Goal: Transaction & Acquisition: Purchase product/service

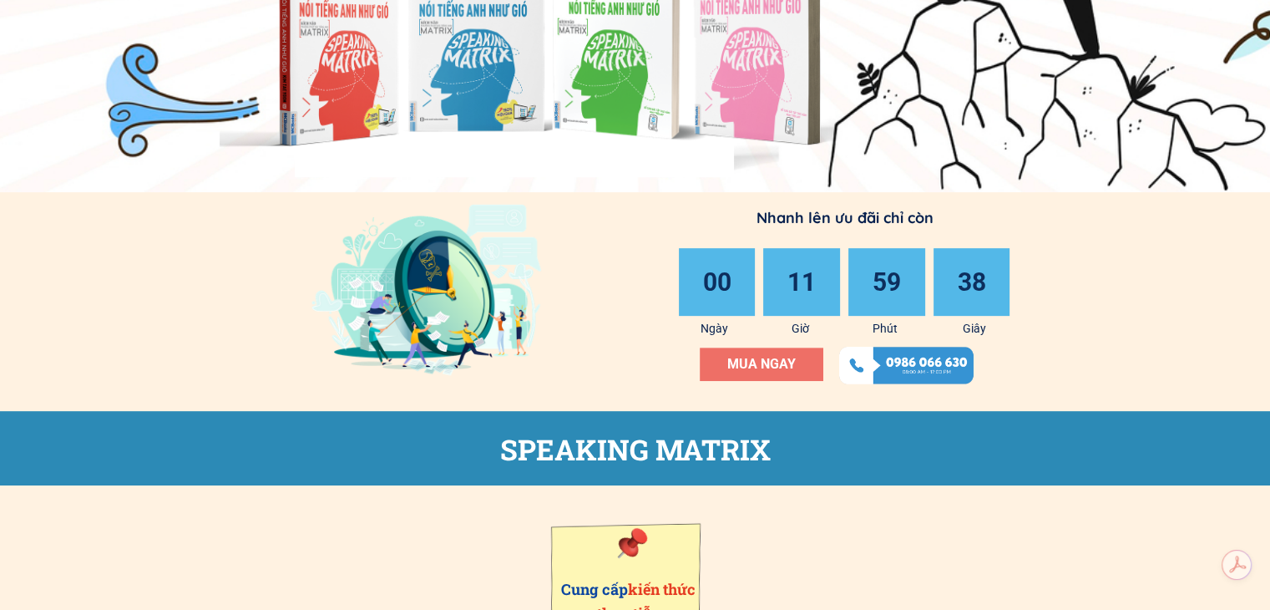
scroll to position [518, 0]
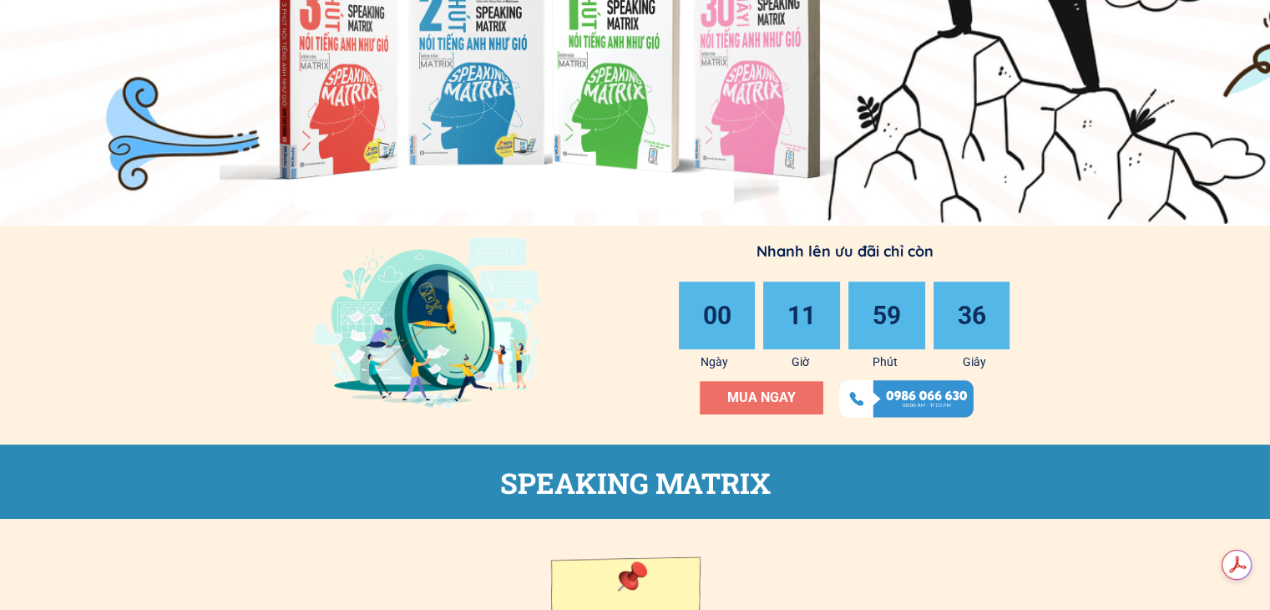
click at [777, 391] on span "MUA NGAY" at bounding box center [761, 397] width 68 height 16
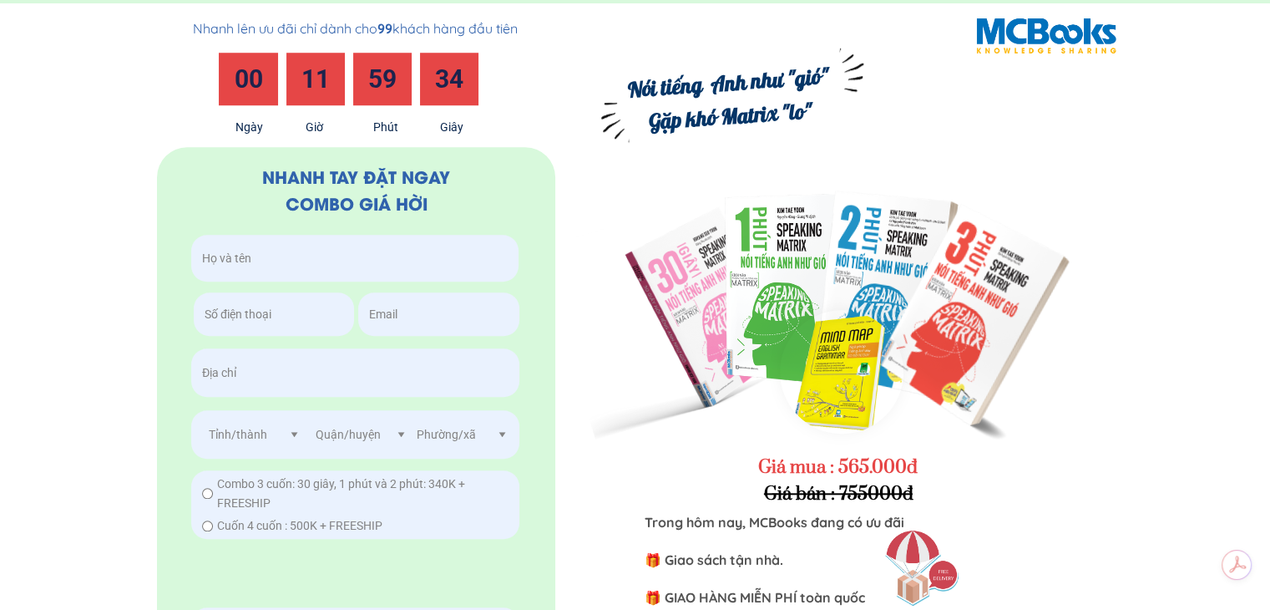
scroll to position [7806, 0]
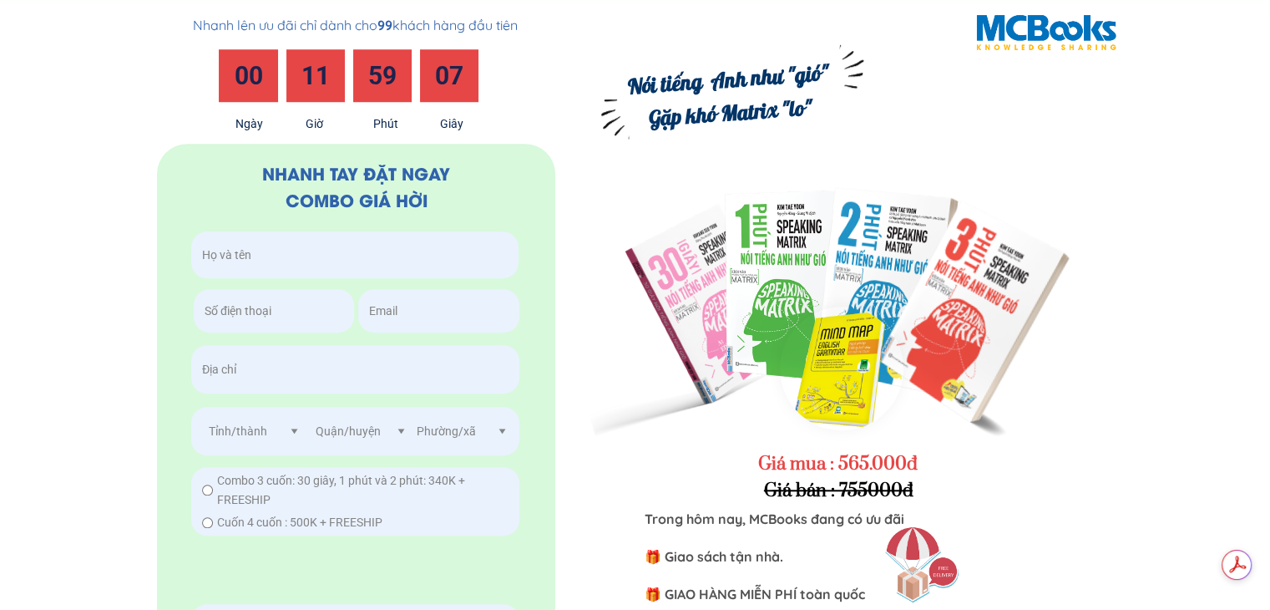
click at [854, 377] on div at bounding box center [842, 368] width 124 height 124
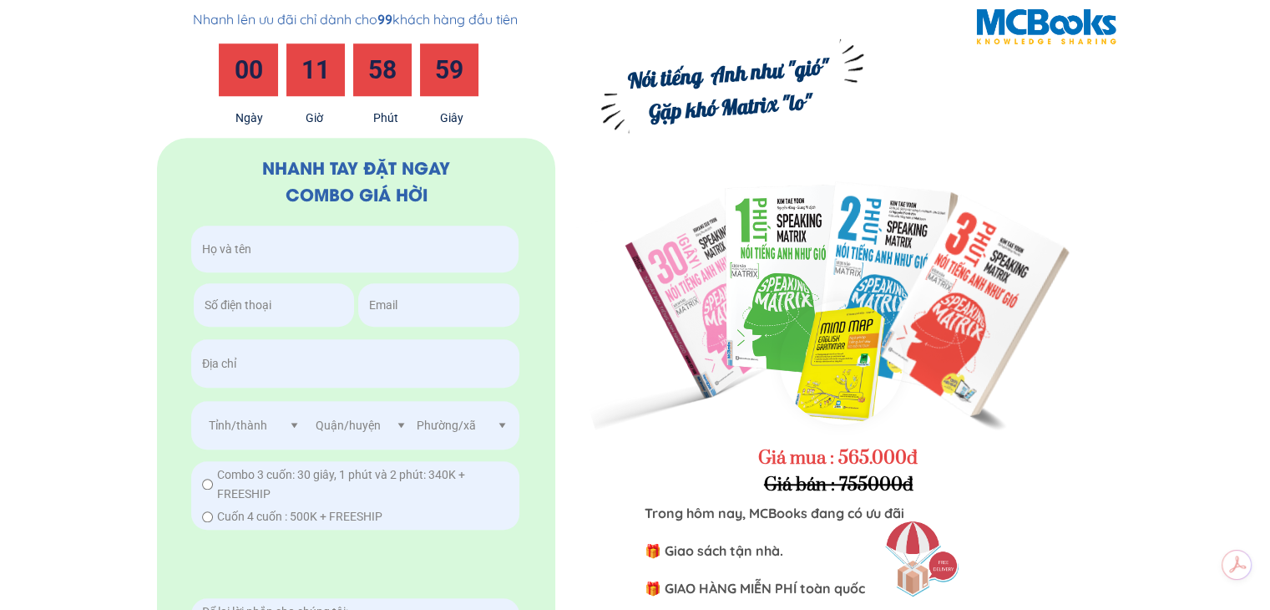
scroll to position [7834, 0]
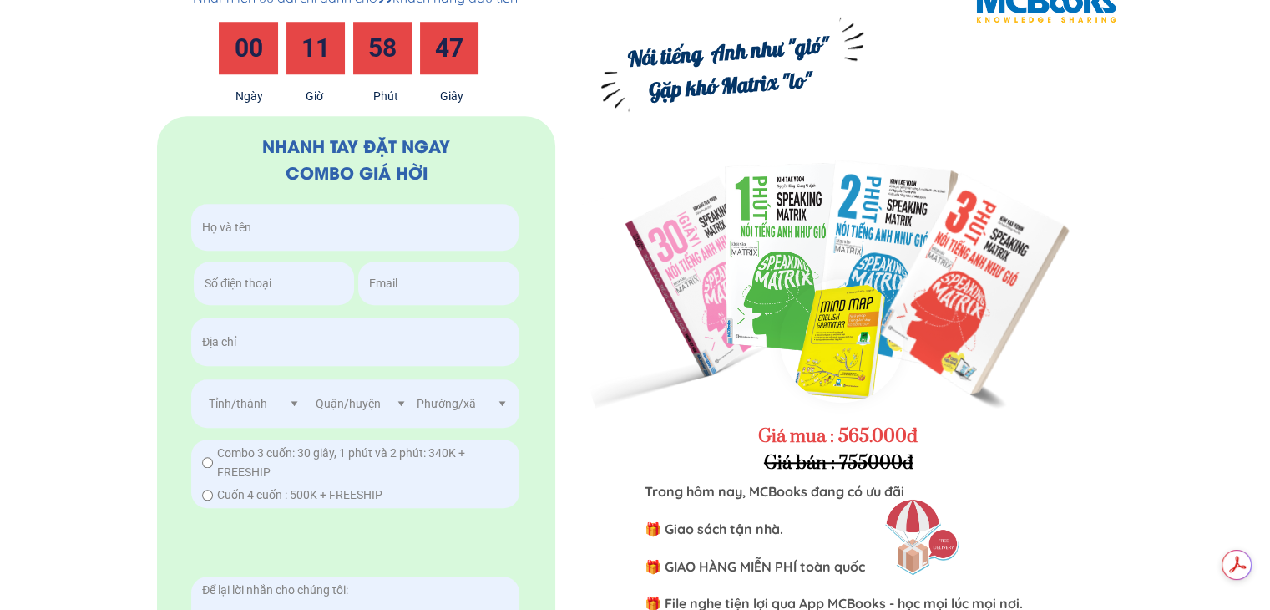
click at [207, 495] on input "radio" at bounding box center [207, 494] width 11 height 11
radio input "true"
click at [304, 211] on input "text" at bounding box center [355, 227] width 314 height 47
type input "n"
type input "[PERSON_NAME] YẾN NHI"
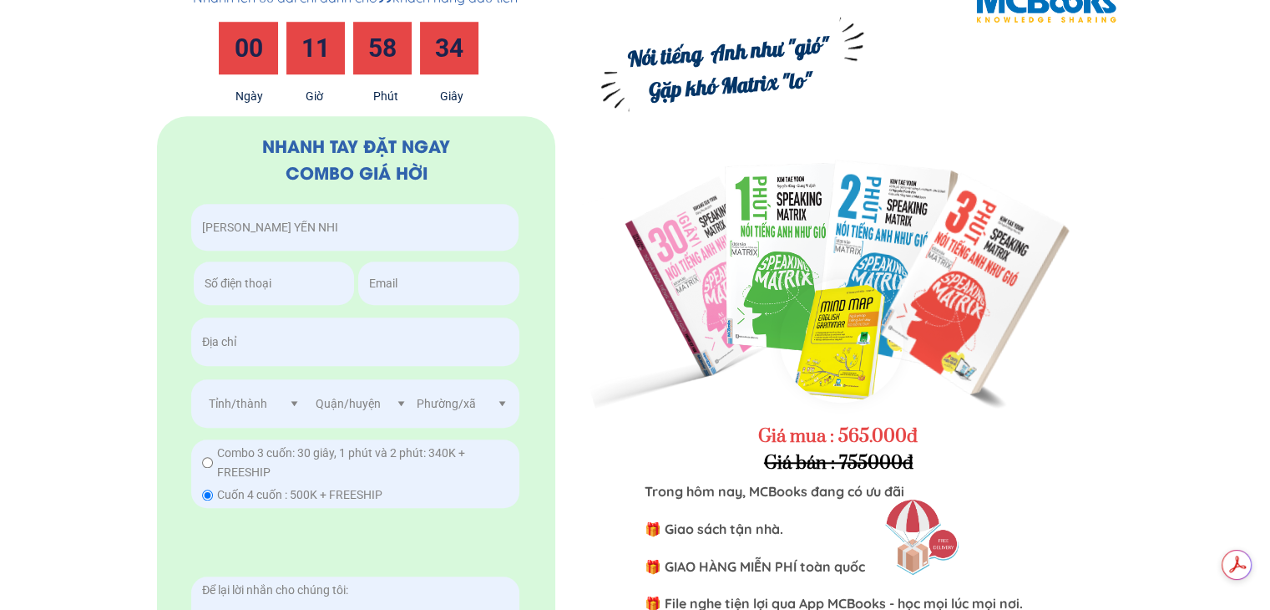
click at [248, 284] on input "tel" at bounding box center [274, 282] width 148 height 43
type input "0937908949"
click at [318, 338] on input "text" at bounding box center [355, 341] width 315 height 48
click at [397, 275] on input "email" at bounding box center [438, 282] width 147 height 43
type input "[EMAIL_ADDRESS][DOMAIN_NAME]"
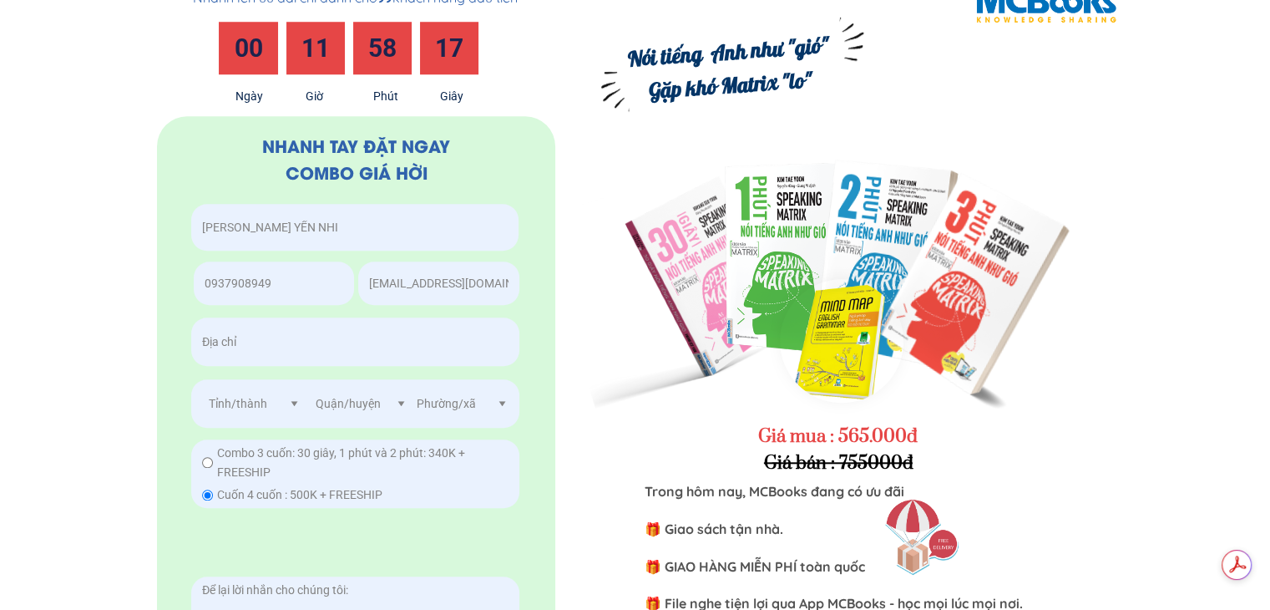
click at [337, 343] on input "text" at bounding box center [355, 341] width 315 height 48
type input "C"
type input "C15/29 ẤP 10 KÊNH 9 GÁI"
click at [291, 405] on select "Tỉnh/thành Hà Nội Hồ Chí Minh Hải Phòng Cần Thơ Đà Nẵng An Giang Bà Rịa - Vũng …" at bounding box center [255, 403] width 101 height 48
select select "202:[PERSON_NAME]"
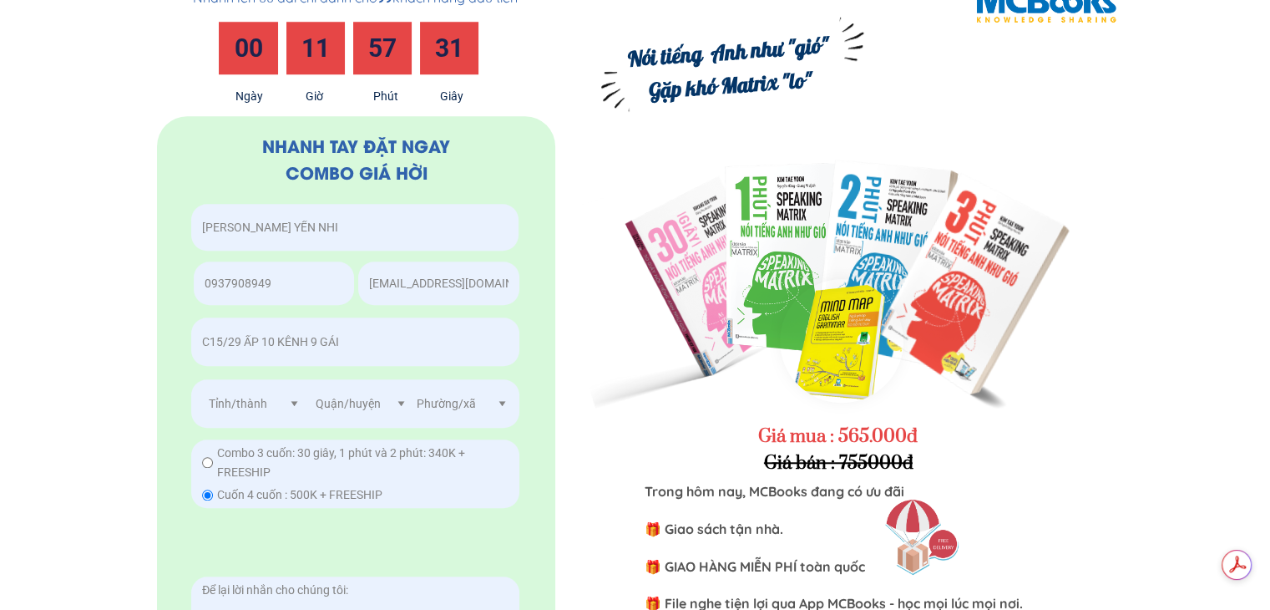
click at [205, 379] on select "Tỉnh/thành Hà Nội Hồ Chí Minh Hải Phòng Cần Thơ Đà Nẵng An Giang Bà Rịa - Vũng …" at bounding box center [255, 403] width 101 height 48
click at [401, 404] on select "Quận/huyện Huyện Bình Chánh Huyện Cần Giờ Huyện Củ Chi Huyện Hóc Môn Huyện Nhà …" at bounding box center [361, 403] width 101 height 48
select select "1533:Huyện [GEOGRAPHIC_DATA]"
click at [311, 379] on select "Quận/huyện Huyện Bình Chánh Huyện Cần Giờ Huyện Củ Chi Huyện Hóc Môn Huyện Nhà …" at bounding box center [361, 403] width 101 height 48
click at [502, 404] on select "Phường/xã Thị trấn Tân Túc Xã An Phú Tây Xã Bình Chánh Xã Bình Hưng Xã Bình Lợi…" at bounding box center [462, 403] width 101 height 48
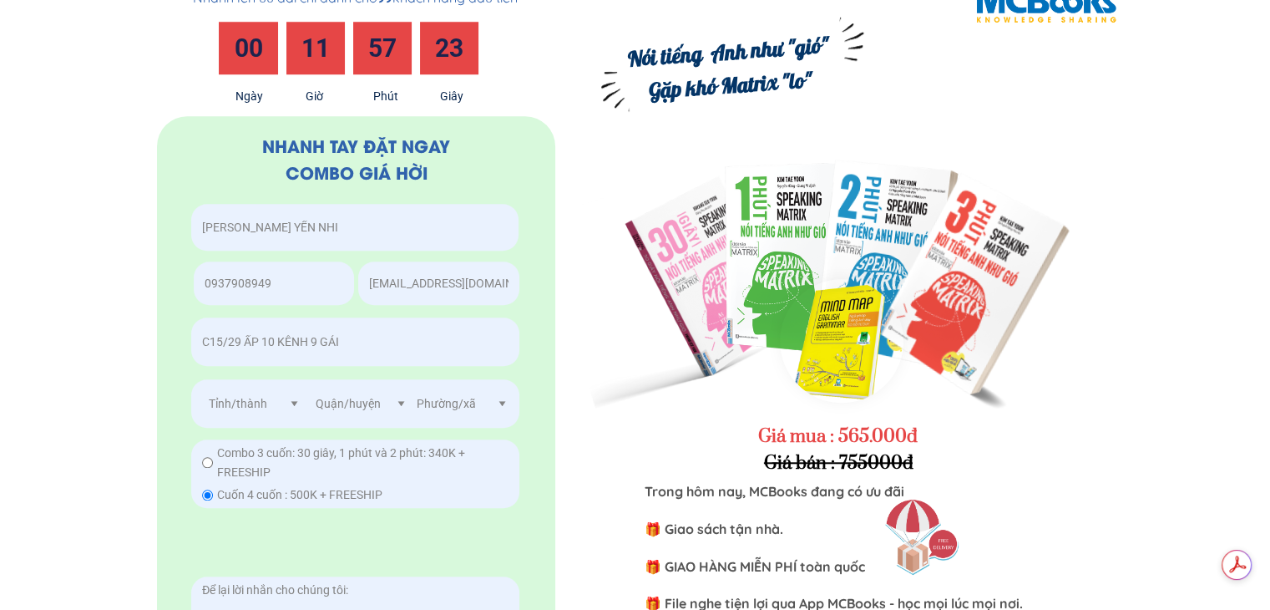
select select "1876:Xã [GEOGRAPHIC_DATA]"
click at [412, 379] on select "Phường/xã Thị trấn Tân Túc Xã An Phú Tây Xã Bình Chánh Xã Bình Hưng Xã Bình Lợi…" at bounding box center [462, 403] width 101 height 48
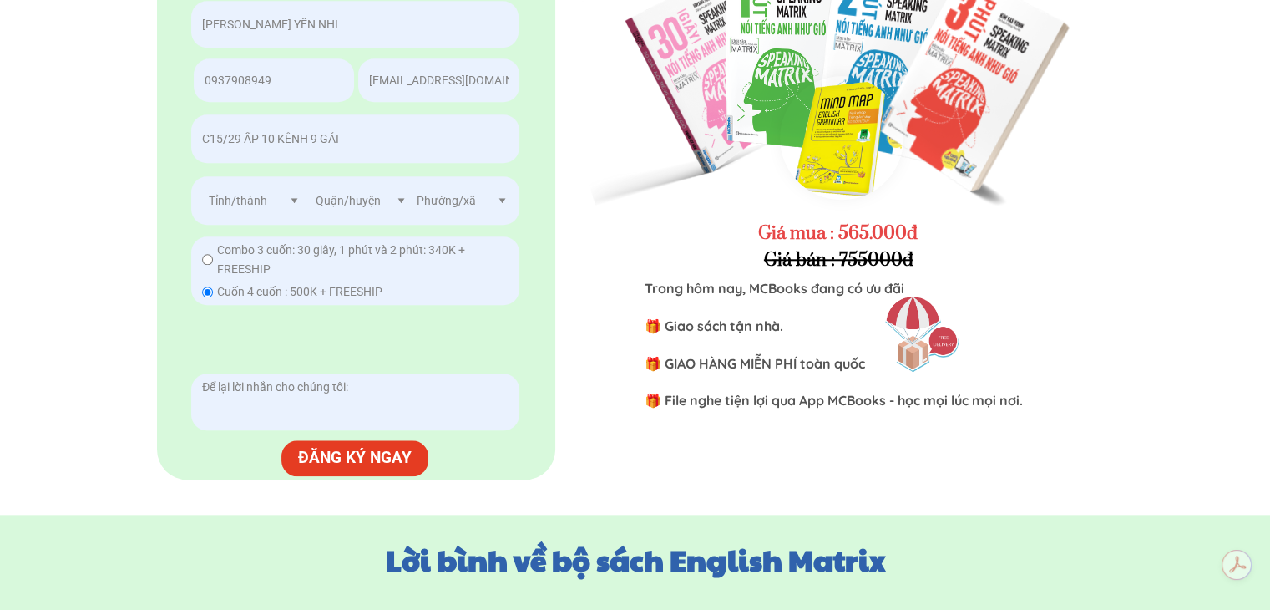
scroll to position [8092, 0]
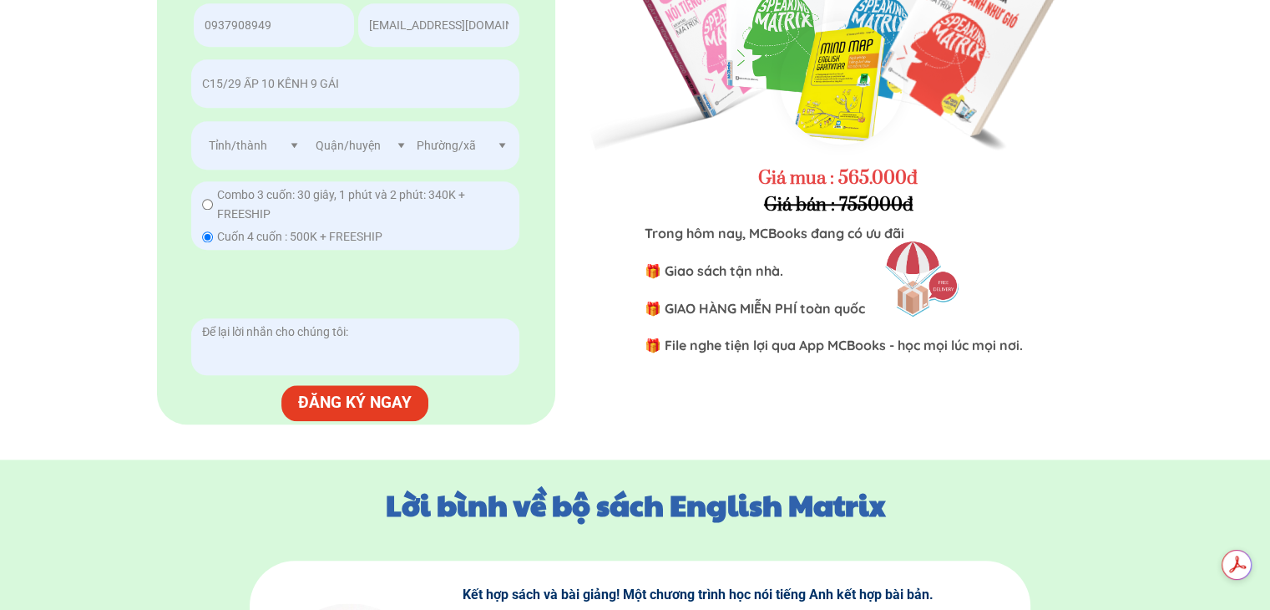
click at [353, 345] on textarea at bounding box center [355, 346] width 315 height 57
click at [361, 403] on p "ĐĂNG KÝ NGAY" at bounding box center [355, 403] width 148 height 36
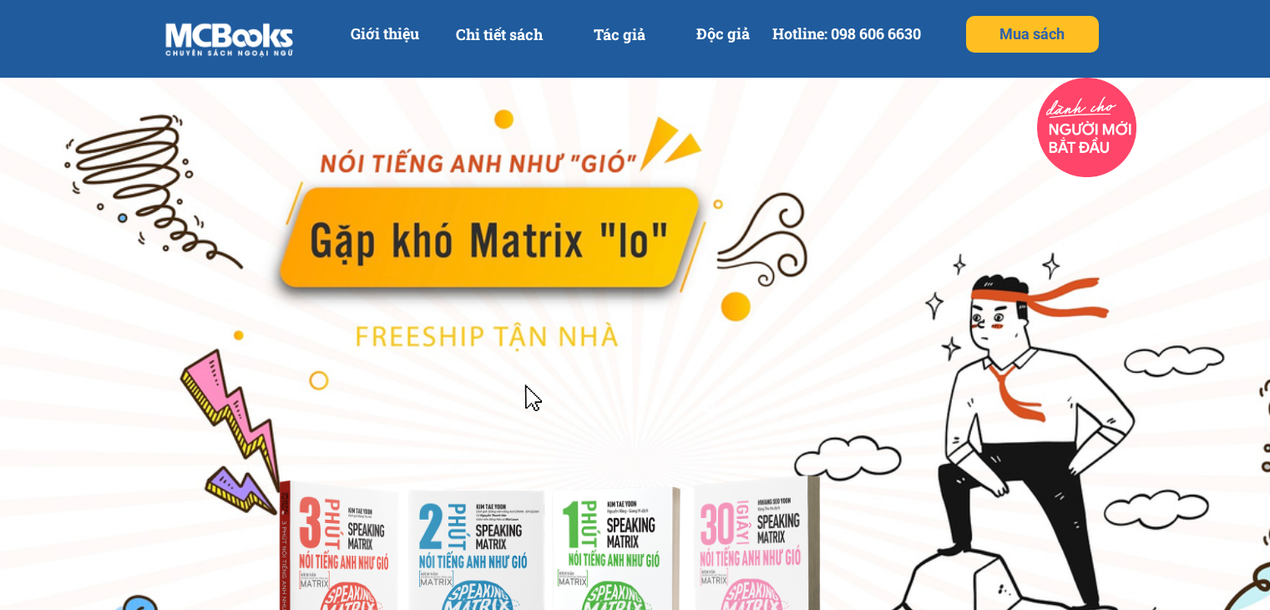
select select "202:[PERSON_NAME]"
select select "1533:Huyện [GEOGRAPHIC_DATA]"
select select "1876:Xã [GEOGRAPHIC_DATA]"
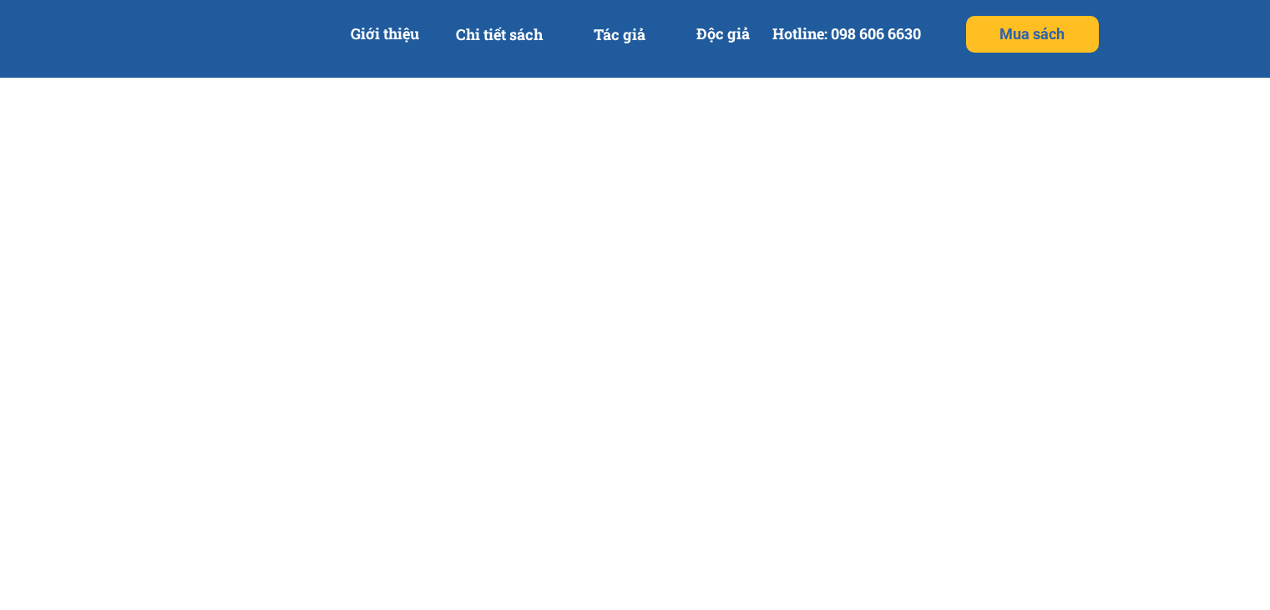
select select "202:[PERSON_NAME]"
select select "1533:Huyện [GEOGRAPHIC_DATA]"
select select "1876:Xã [GEOGRAPHIC_DATA]"
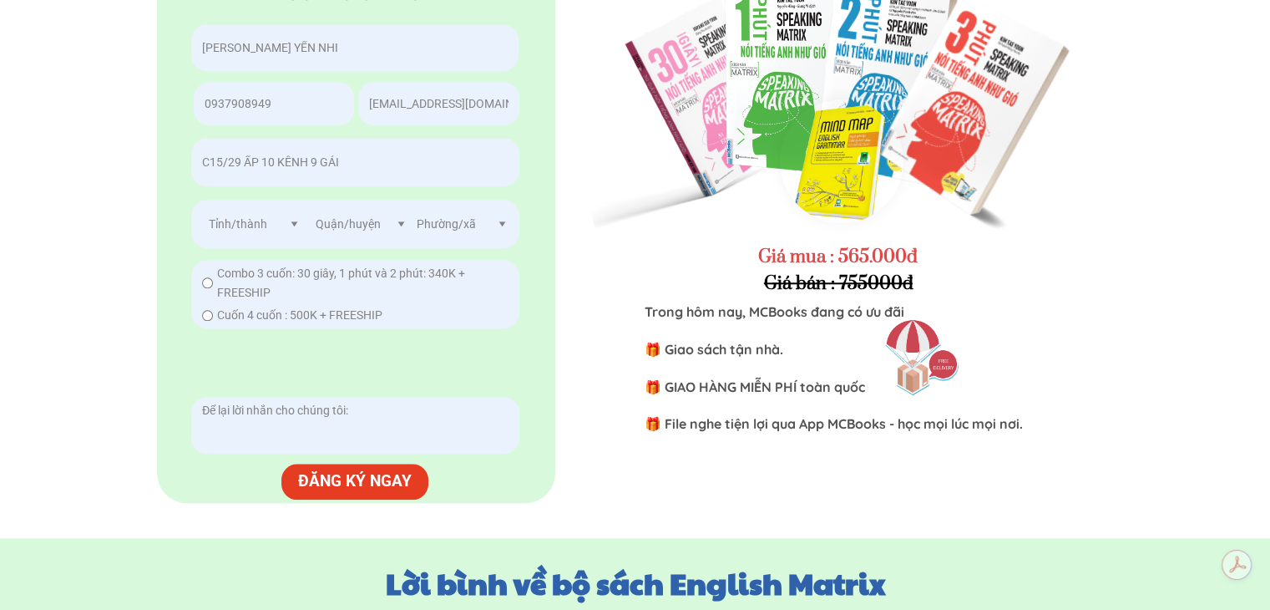
scroll to position [7959, 0]
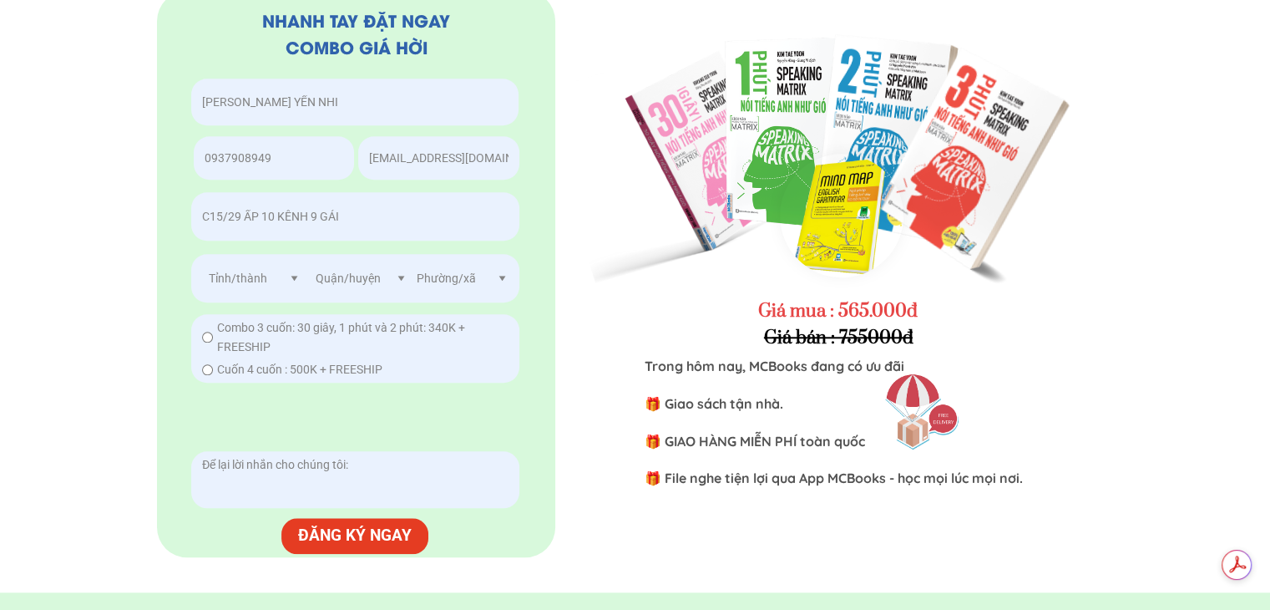
click at [397, 473] on textarea at bounding box center [355, 479] width 315 height 57
click at [209, 367] on input "radio" at bounding box center [207, 369] width 11 height 11
radio input "true"
click at [341, 460] on textarea at bounding box center [355, 479] width 315 height 57
type textarea "1"
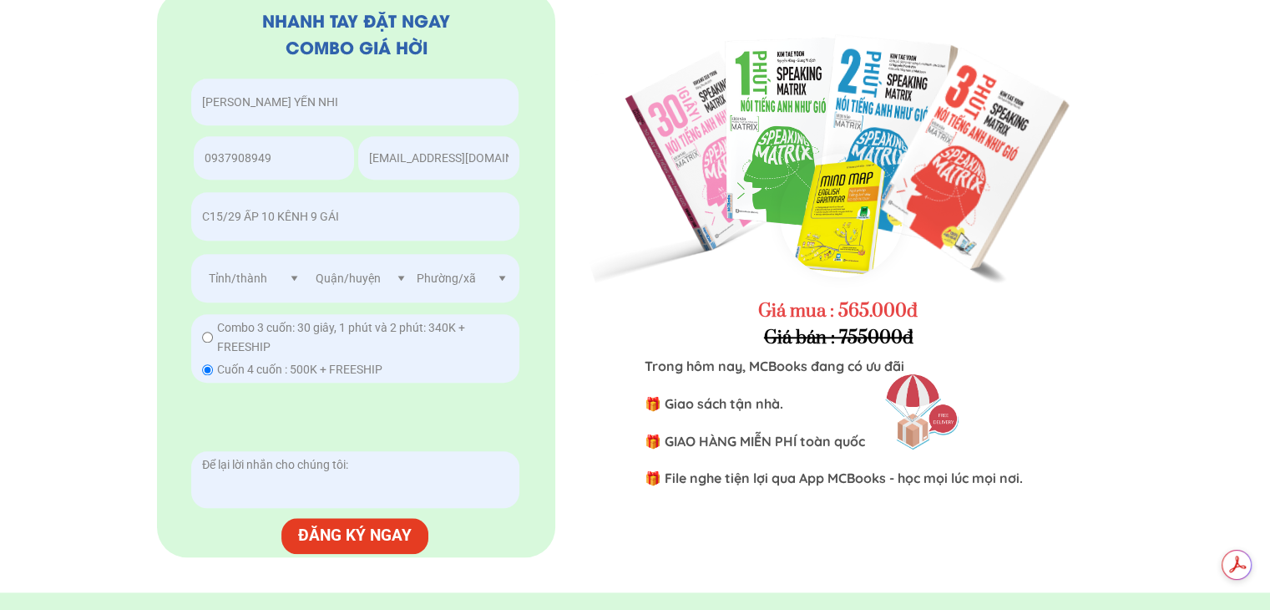
click at [342, 525] on p "ĐĂNG KÝ NGAY" at bounding box center [355, 536] width 148 height 36
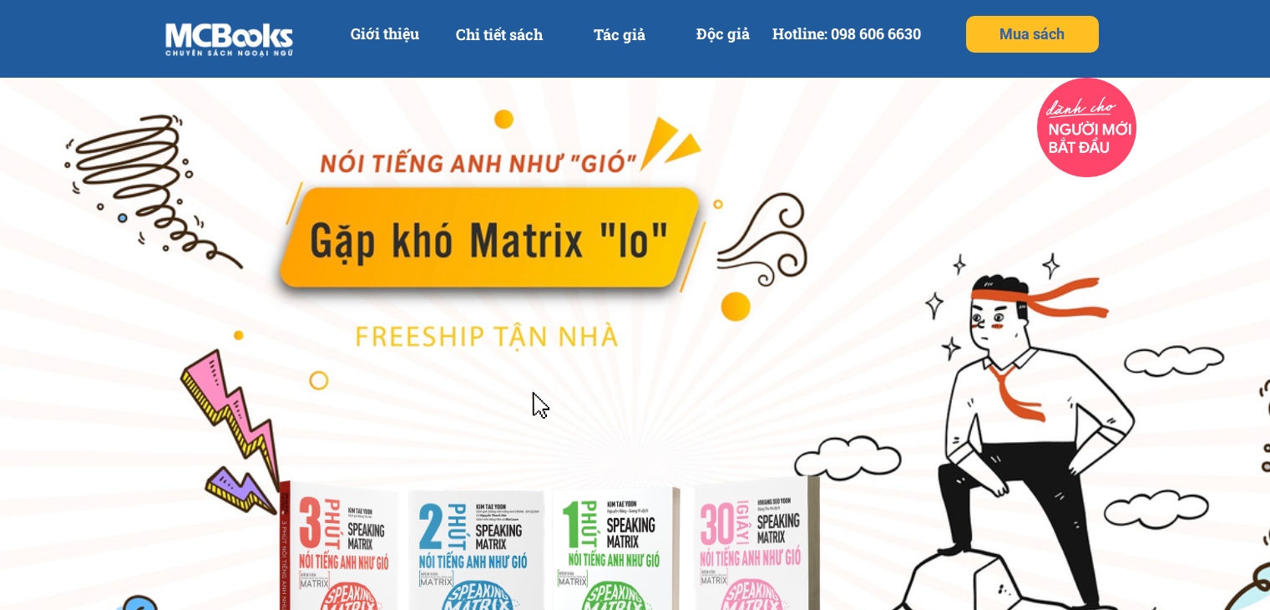
scroll to position [7959, 0]
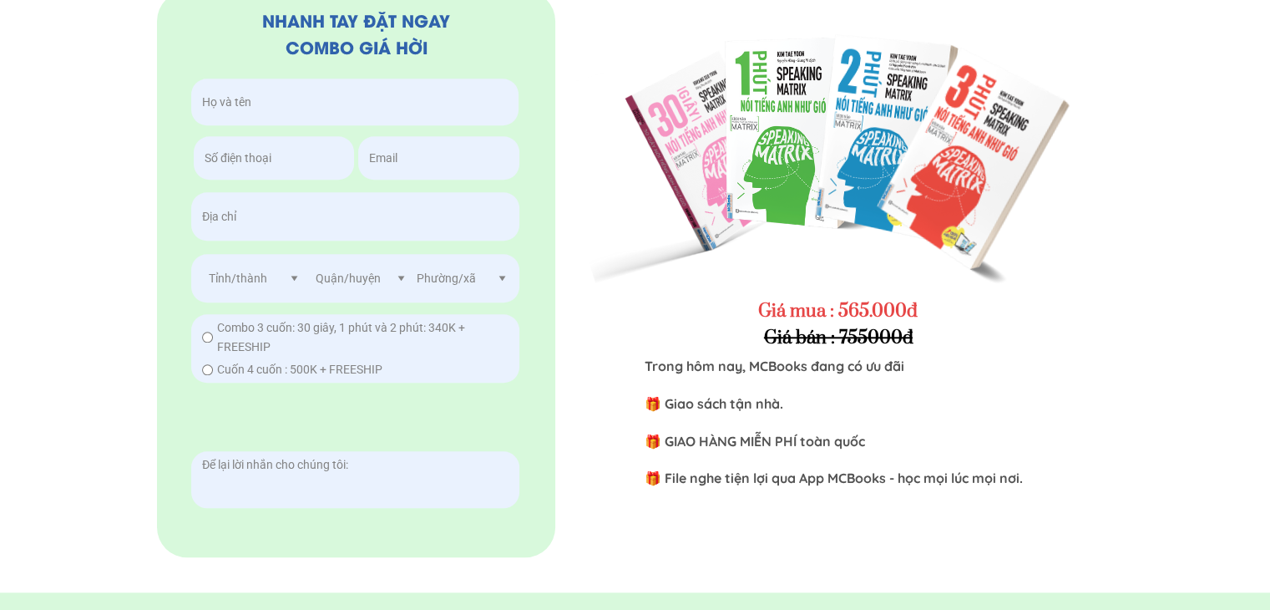
type input "[PERSON_NAME] YẾN NHI"
type input "0937908949"
type input "C15/29 ẤP 10 KÊNH 9 GÁI"
type input "[EMAIL_ADDRESS][DOMAIN_NAME]"
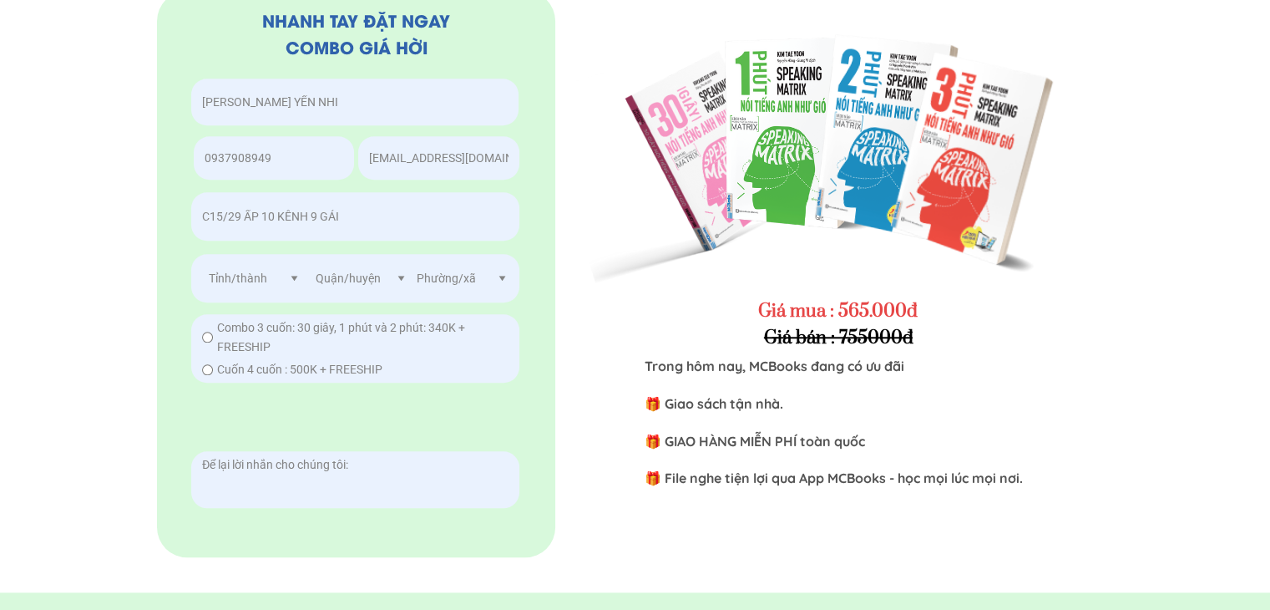
select select "202:[PERSON_NAME]"
select select "1533:Huyện [GEOGRAPHIC_DATA]"
select select "1876:Xã [GEOGRAPHIC_DATA]"
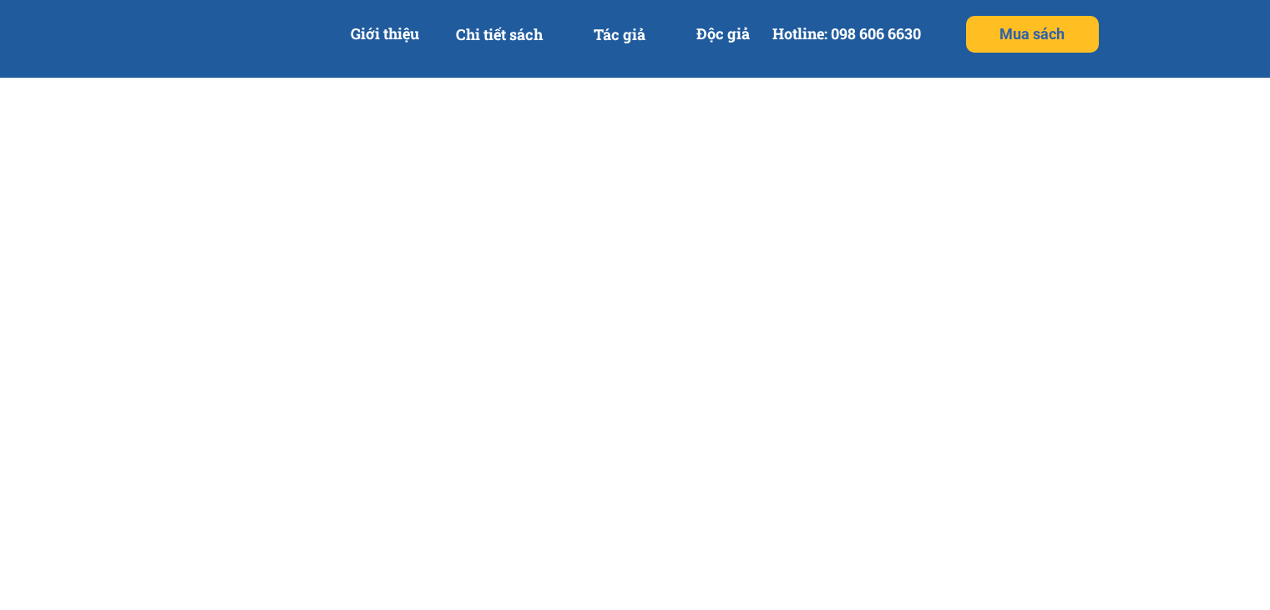
select select "202:[PERSON_NAME]"
select select "1533:Huyện [GEOGRAPHIC_DATA]"
select select "1876:Xã [GEOGRAPHIC_DATA]"
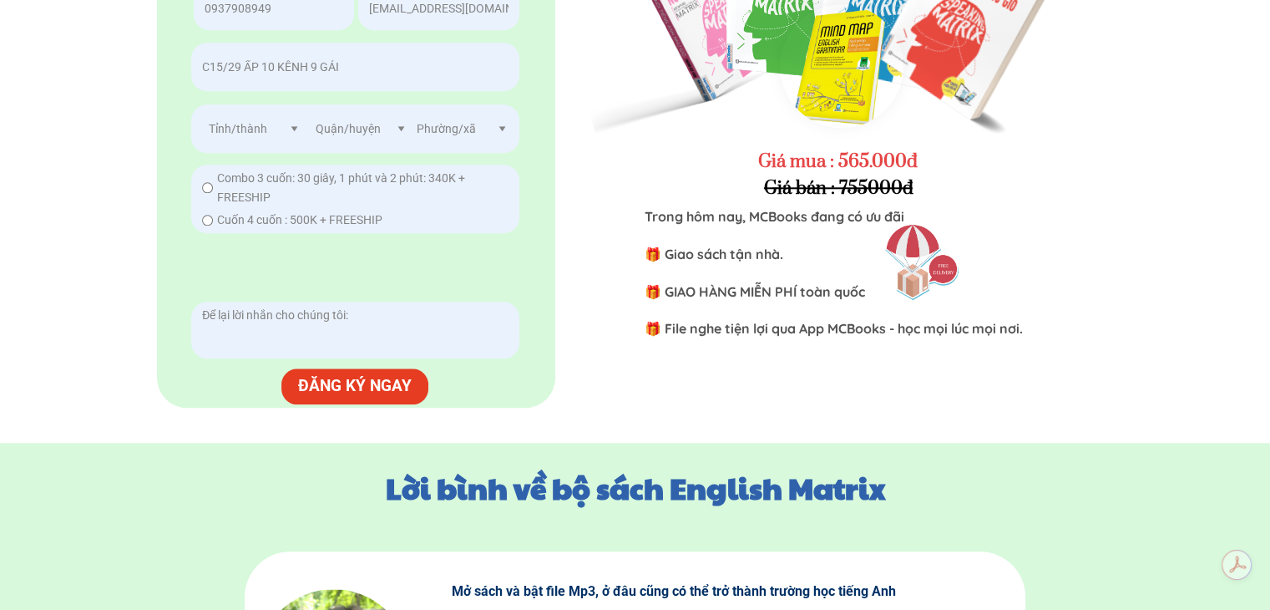
scroll to position [8097, 0]
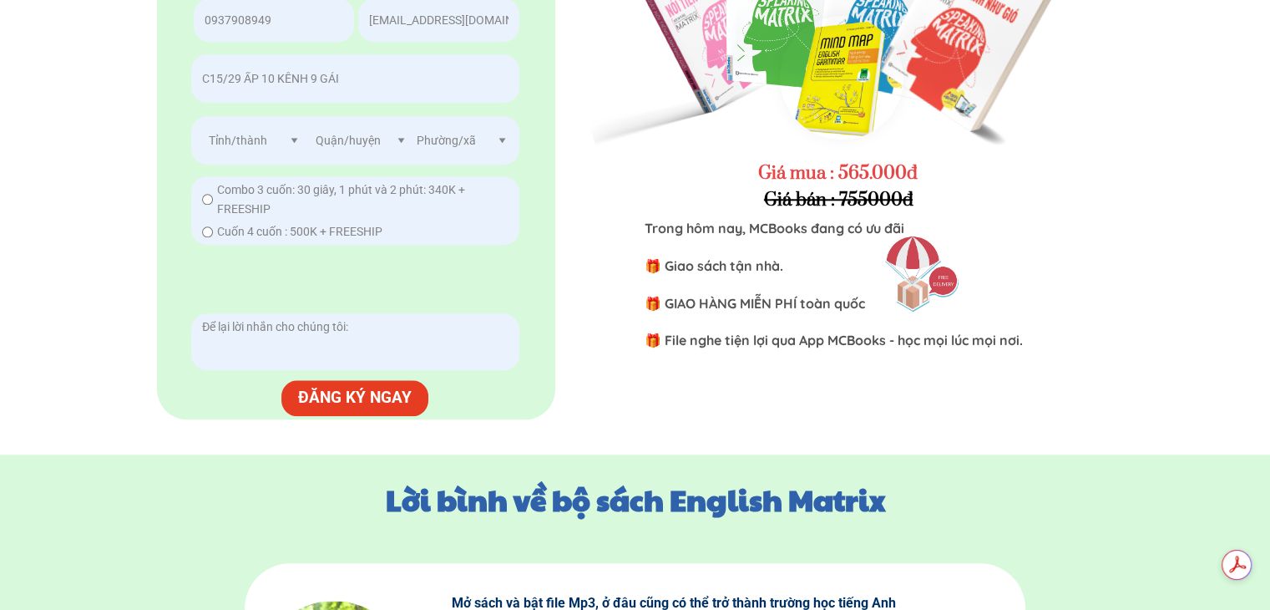
click at [391, 342] on textarea at bounding box center [355, 341] width 315 height 57
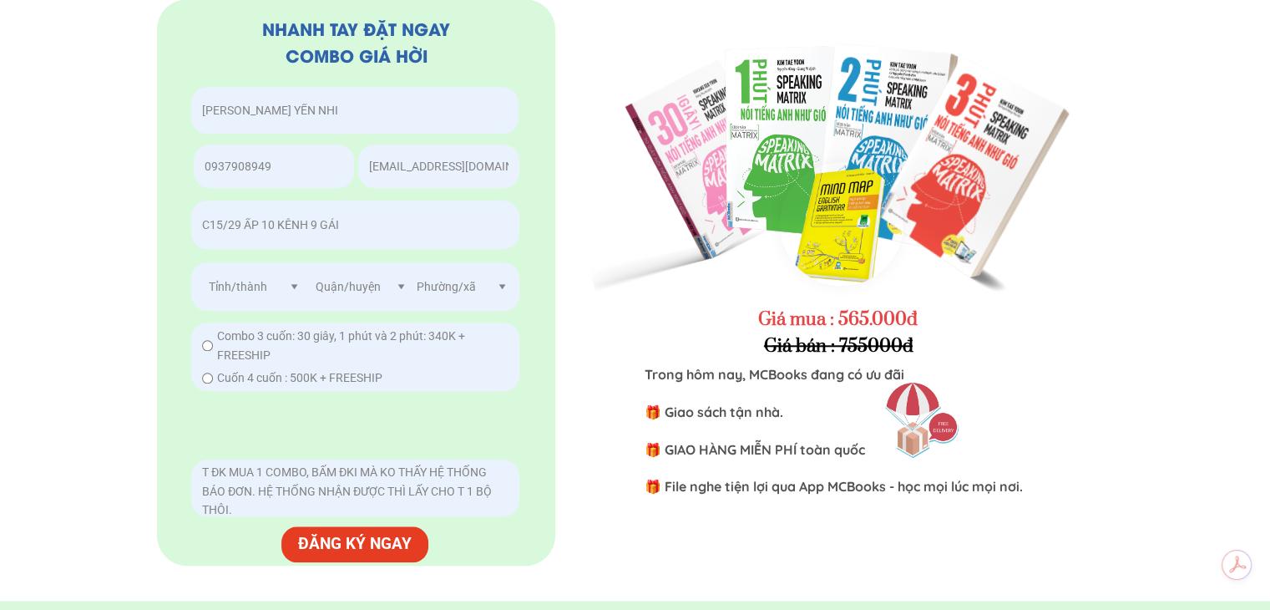
scroll to position [7961, 0]
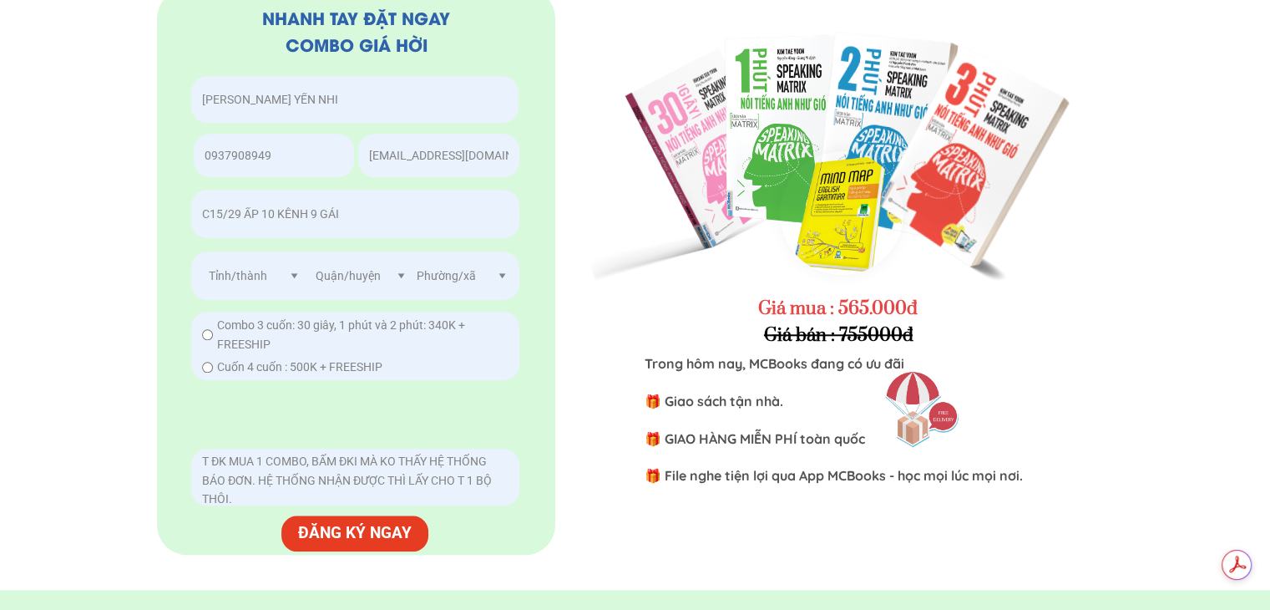
type textarea "T ĐK MUA 1 COMBO, BẤM ĐKI MÀ KO THẤY HỆ THỐNG BÁO ĐƠN. HỆ THỐNG NHẬN ĐƯỢC THÌ L…"
drag, startPoint x: 106, startPoint y: 14, endPoint x: 189, endPoint y: 182, distance: 187.1
click at [189, 182] on div "00 11 53 34 Nhanh lên ưu đãi chỉ dành cho 99 khách hàng đầu tiên Ngày Giờ Phút …" at bounding box center [635, 217] width 1270 height 744
click at [374, 535] on p "ĐĂNG KÝ NGAY" at bounding box center [355, 533] width 148 height 36
click at [112, 414] on div "00 11 46 57 Nhanh lên ưu đãi chỉ dành cho 99 khách hàng đầu tiên Ngày Giờ Phút …" at bounding box center [635, 217] width 1270 height 744
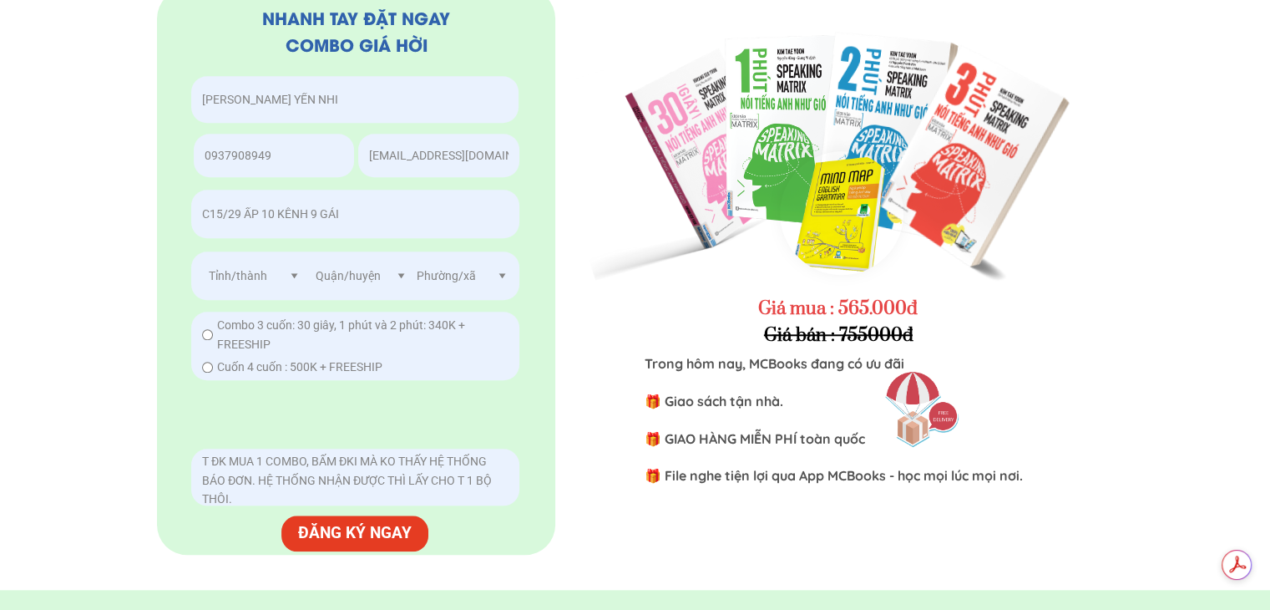
click at [205, 364] on input "radio" at bounding box center [207, 367] width 11 height 11
radio input "true"
click at [357, 452] on textarea "T ĐK MUA 1 COMBO, BẤM ĐKI MÀ KO THẤY HỆ THỐNG BÁO ĐƠN. HỆ THỐNG NHẬN ĐƯỢC THÌ L…" at bounding box center [355, 476] width 315 height 57
click at [360, 454] on textarea "T ĐK MUA 1 COMBO, BẤM ĐKI MÀ KO THẤY HỆ THỐNG BÁO ĐƠN. HỆ THỐNG NHẬN ĐƯỢC THÌ L…" at bounding box center [355, 476] width 315 height 57
type textarea "T ĐK MUA 1 COMBO, BẤM ĐKI MẤY LẦN MÀ KO THẤY HỆ THỐNG BÁO ĐƠN. HỆ THỐNG NHẬN ĐƯ…"
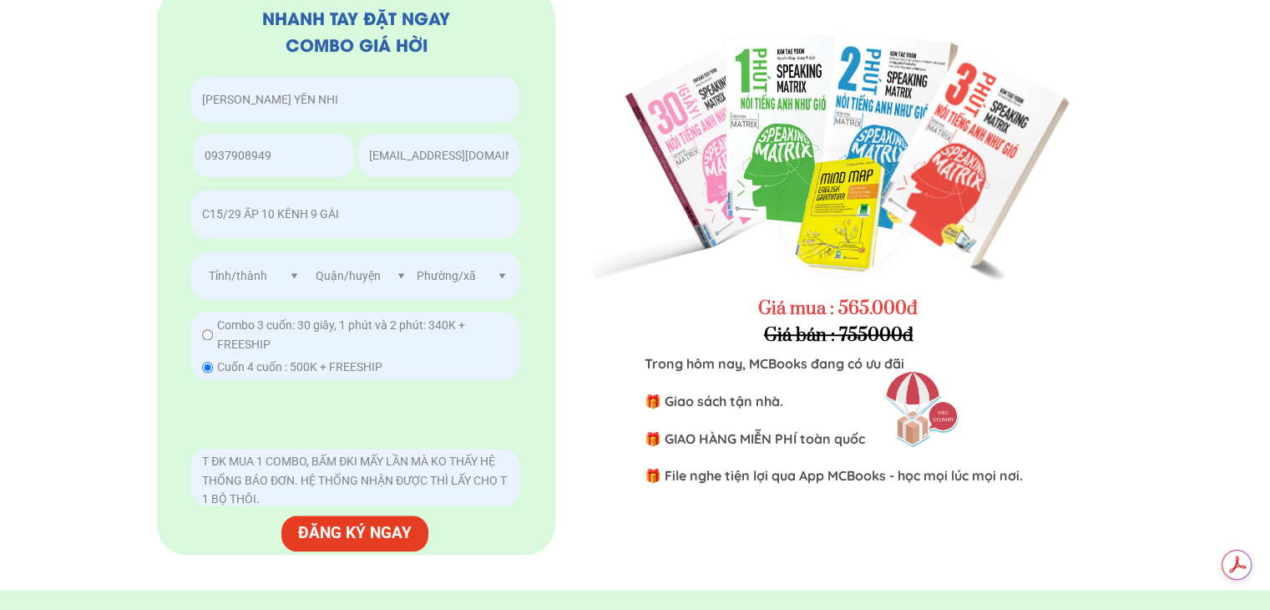
click at [397, 525] on p "ĐĂNG KÝ NGAY" at bounding box center [355, 533] width 148 height 36
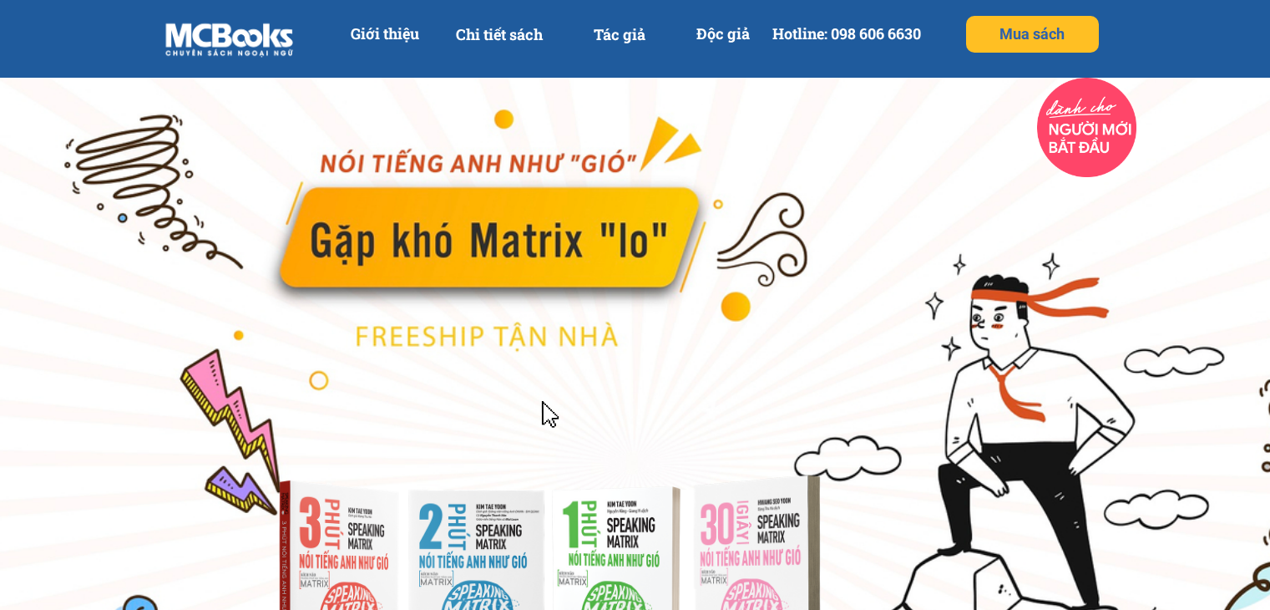
scroll to position [7961, 0]
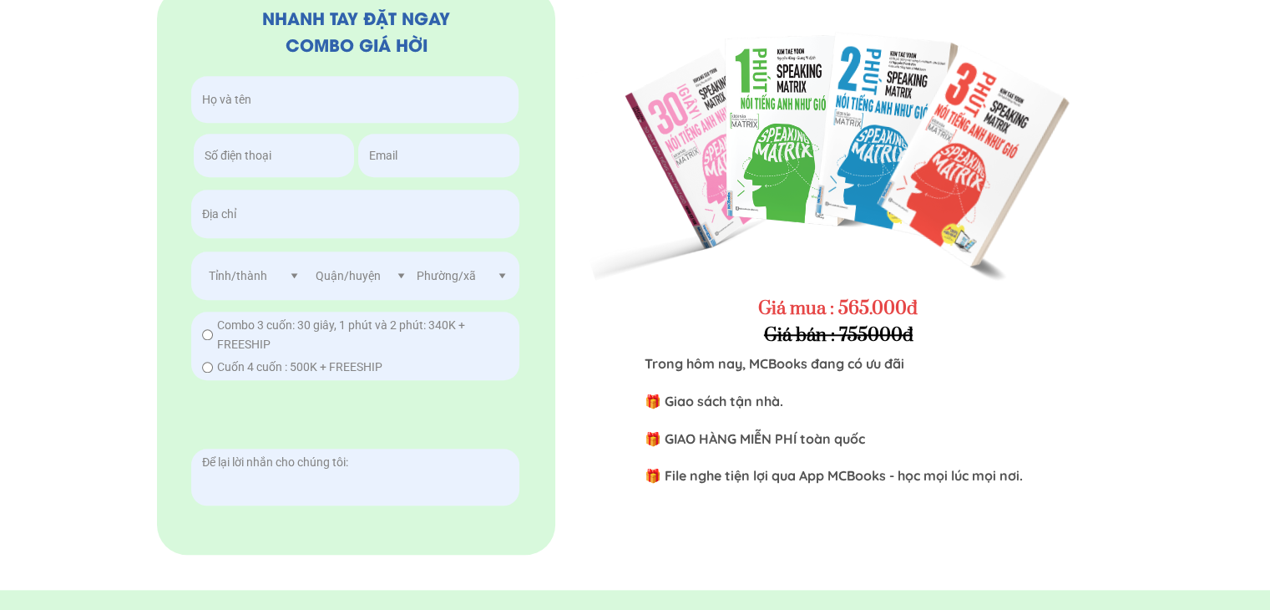
type input "[PERSON_NAME] YẾN NHI"
type input "0937908949"
type input "C15/29 ẤP 10 KÊNH 9 GÁI"
type input "[EMAIL_ADDRESS][DOMAIN_NAME]"
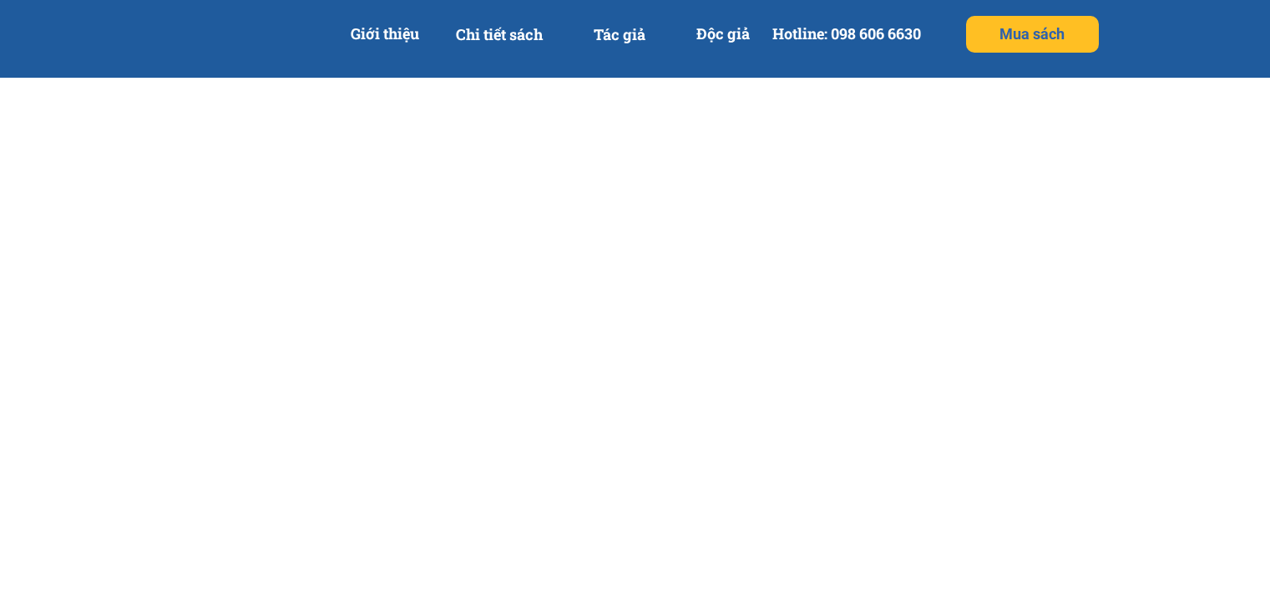
select select "202:[PERSON_NAME]"
select select "1533:Huyện [GEOGRAPHIC_DATA]"
select select "1876:Xã [GEOGRAPHIC_DATA]"
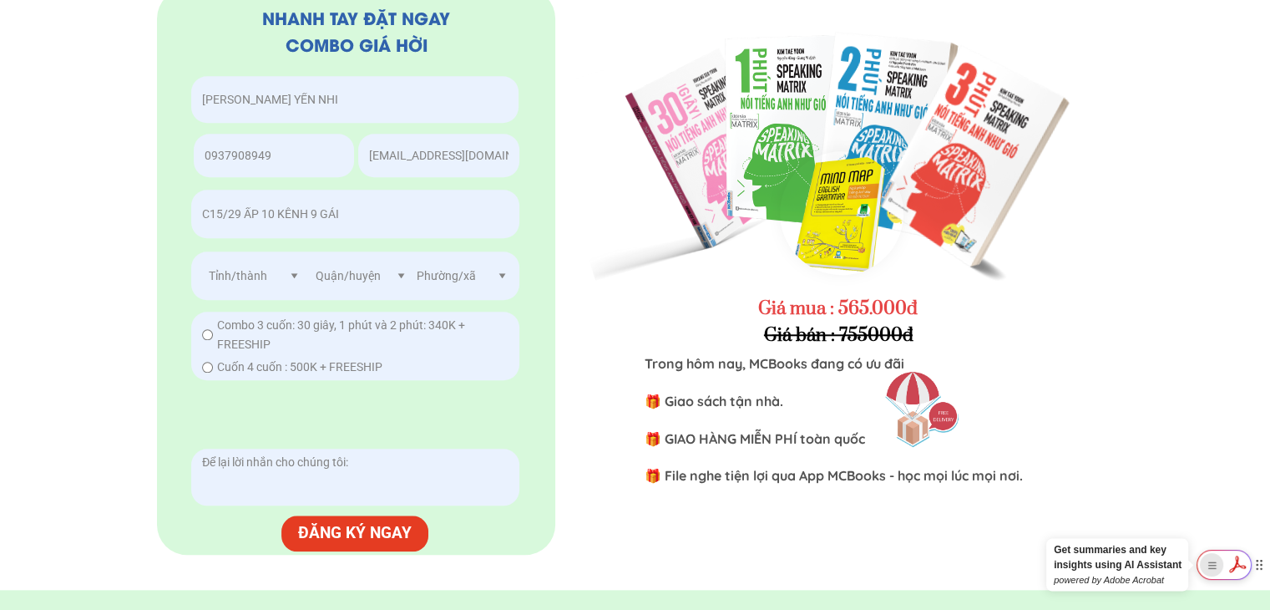
click at [1200, 564] on div "Show Acrobat AI FAB View Settings" at bounding box center [1211, 564] width 23 height 23
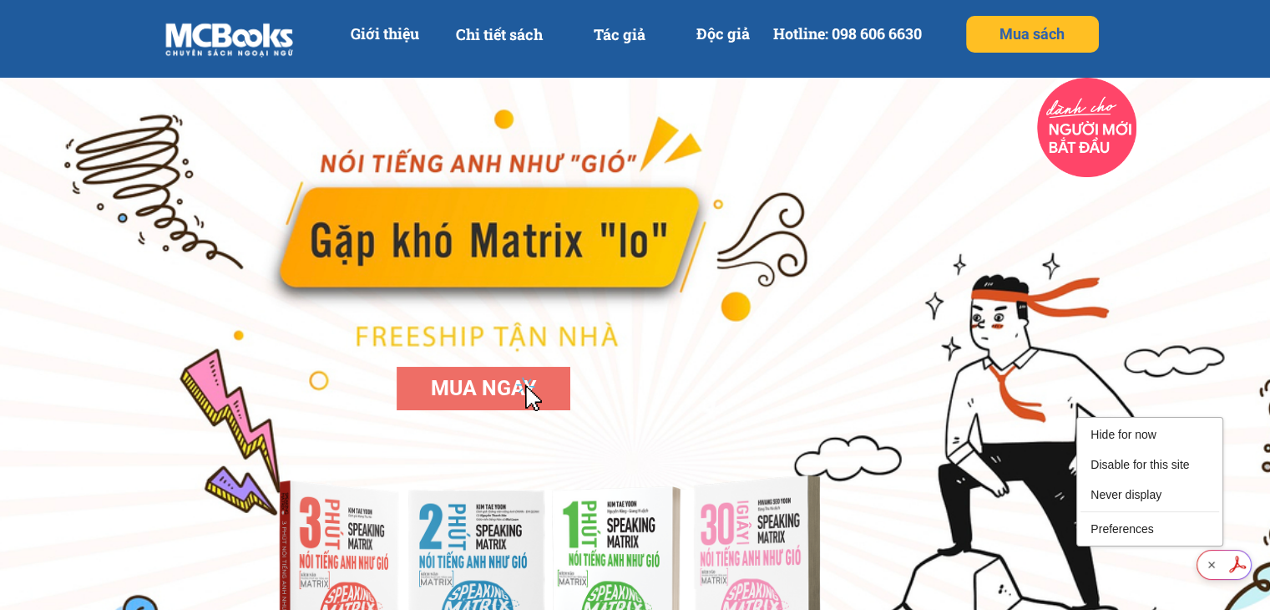
click at [793, 27] on p "Hotline: 098 606 6630" at bounding box center [847, 34] width 163 height 38
click at [858, 34] on p "Hotline: 098 606 6630" at bounding box center [847, 34] width 163 height 38
drag, startPoint x: 737, startPoint y: 37, endPoint x: 630, endPoint y: 34, distance: 106.9
drag, startPoint x: 630, startPoint y: 34, endPoint x: 519, endPoint y: 32, distance: 110.3
click at [519, 32] on p "Chi tiết sách" at bounding box center [499, 35] width 107 height 38
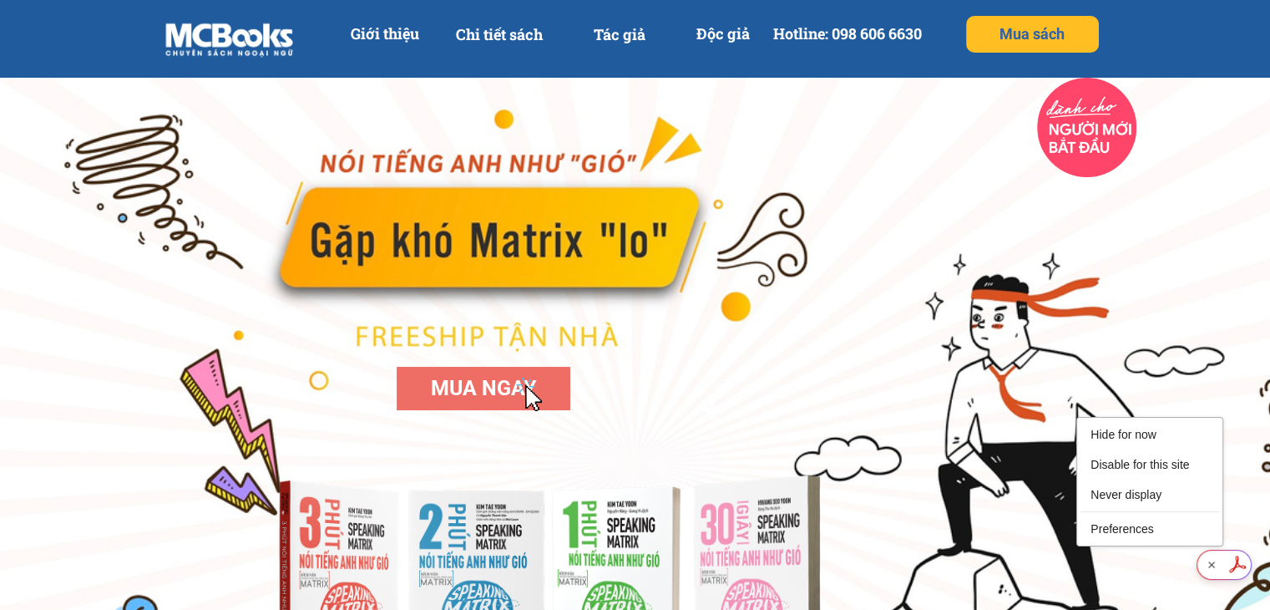
click at [372, 31] on p "Giới thiệu" at bounding box center [385, 34] width 87 height 38
